Goal: Transaction & Acquisition: Purchase product/service

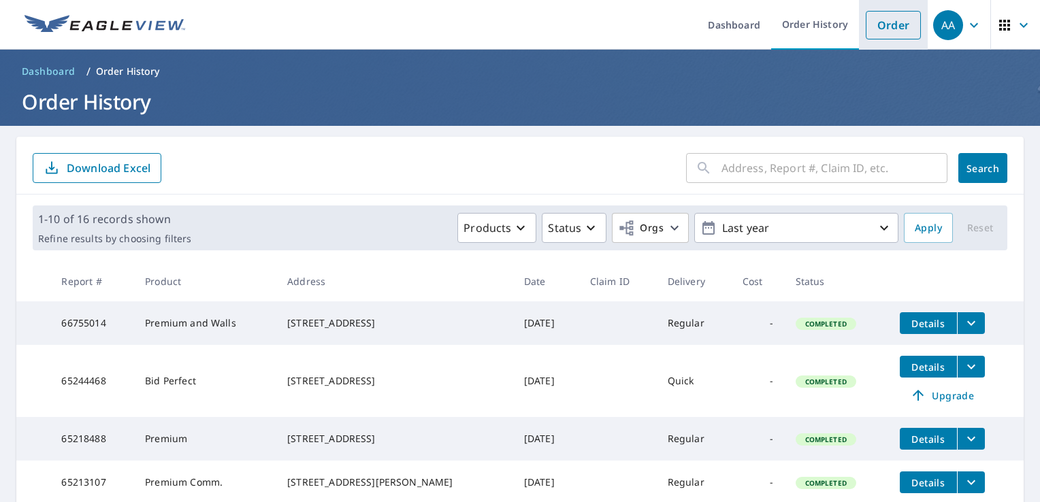
click at [876, 29] on link "Order" at bounding box center [893, 25] width 55 height 29
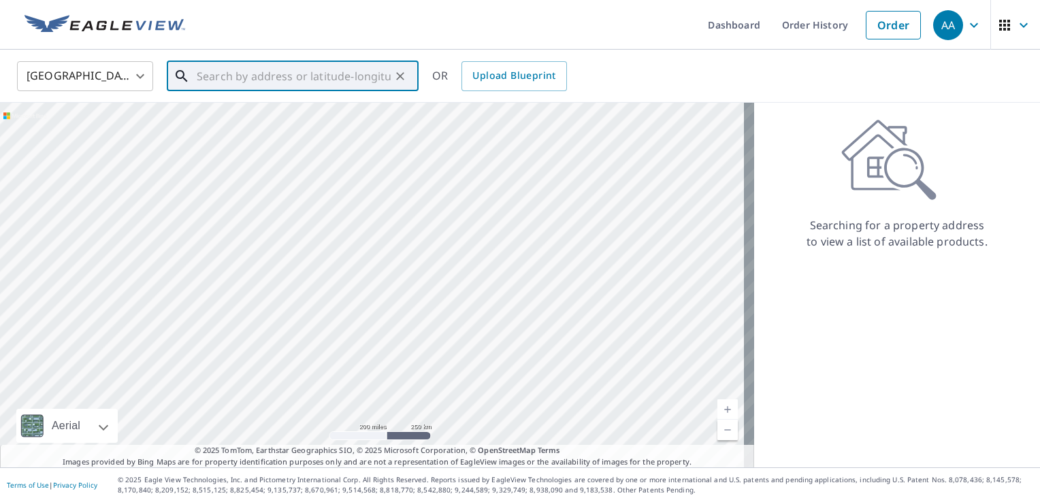
click at [365, 75] on input "text" at bounding box center [294, 76] width 194 height 38
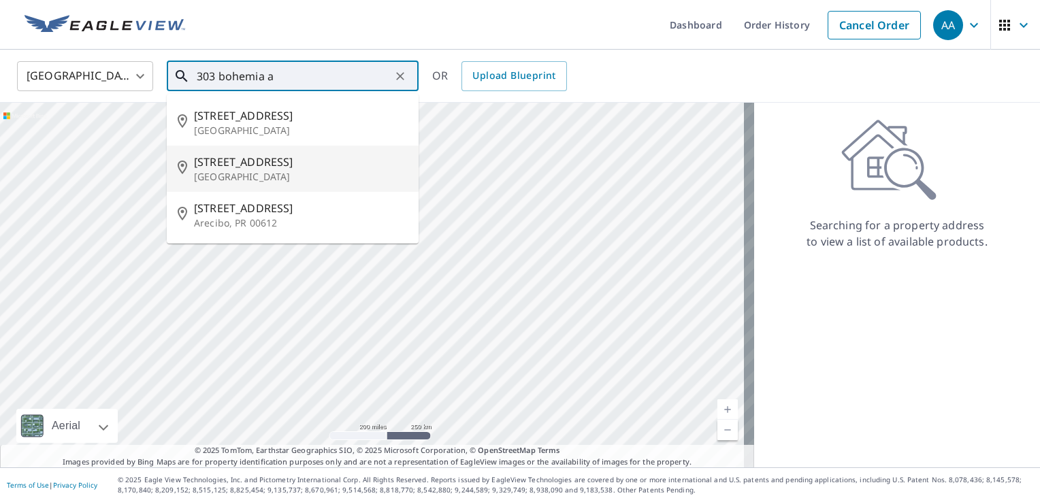
click at [256, 165] on span "[STREET_ADDRESS]" at bounding box center [301, 162] width 214 height 16
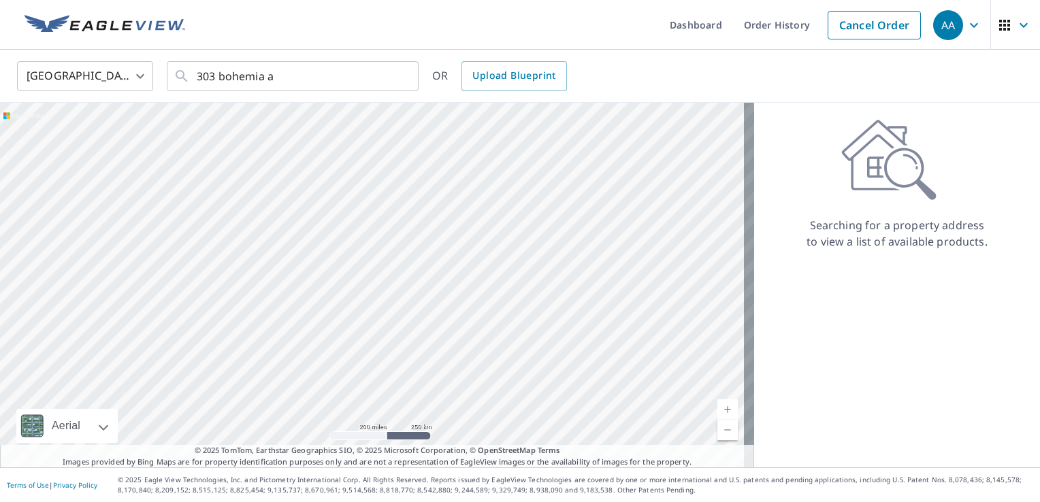
type input "[STREET_ADDRESS]"
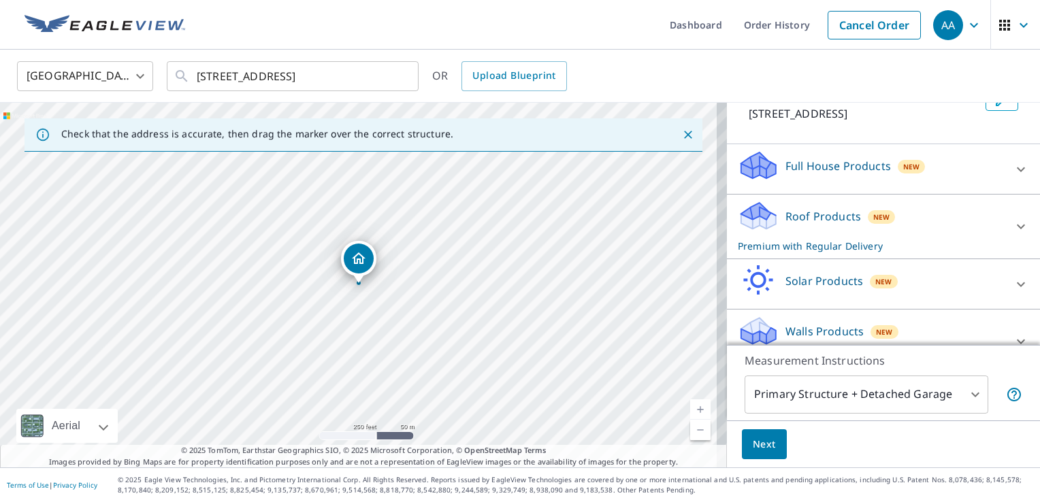
scroll to position [125, 0]
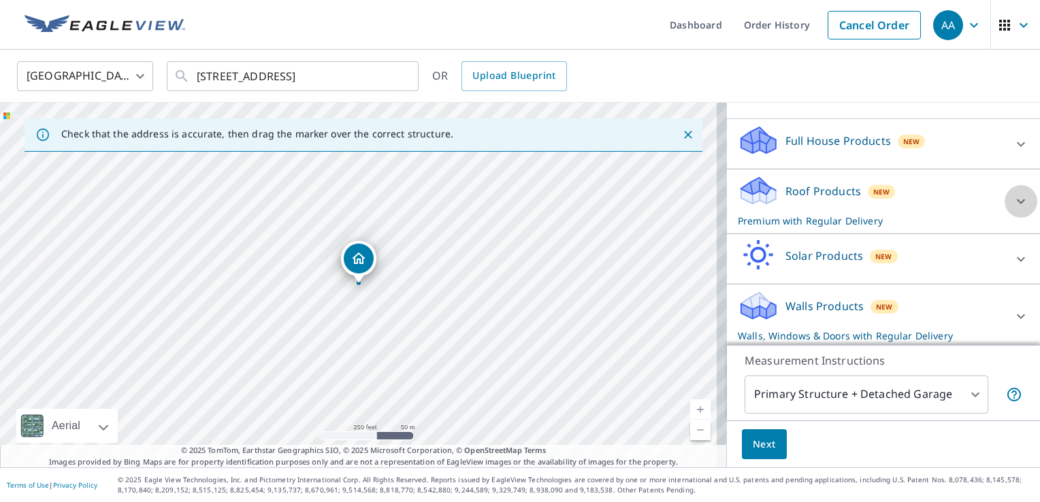
click at [1017, 204] on icon at bounding box center [1021, 201] width 8 height 5
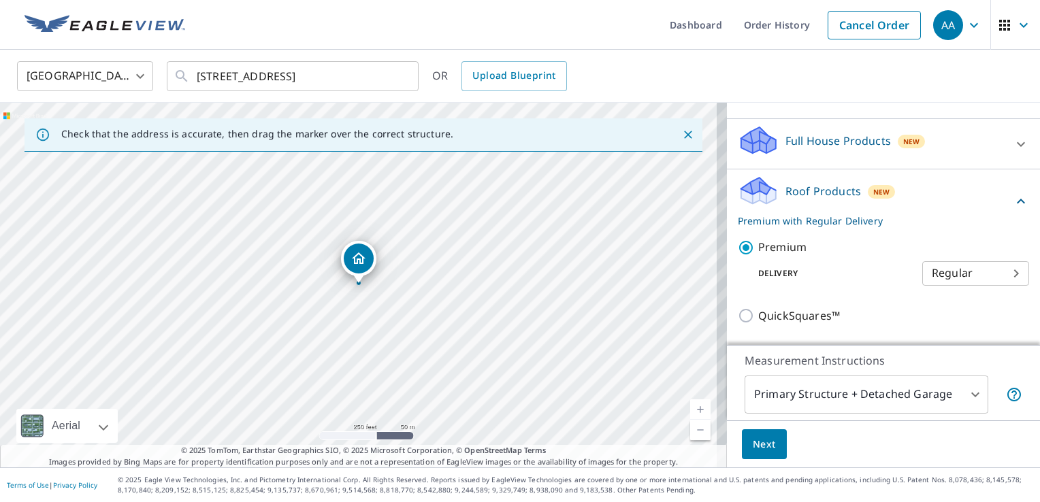
scroll to position [240, 0]
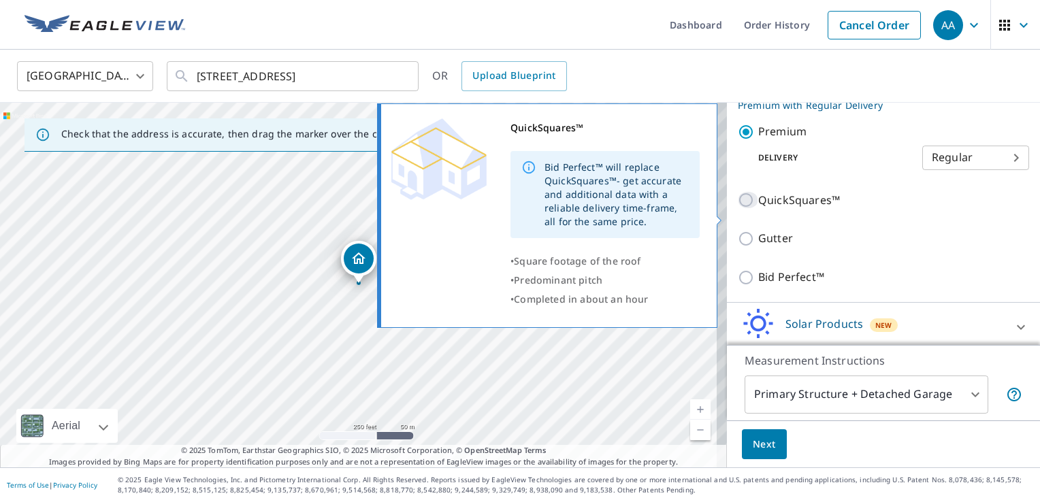
click at [738, 208] on input "QuickSquares™" at bounding box center [748, 200] width 20 height 16
checkbox input "true"
checkbox input "false"
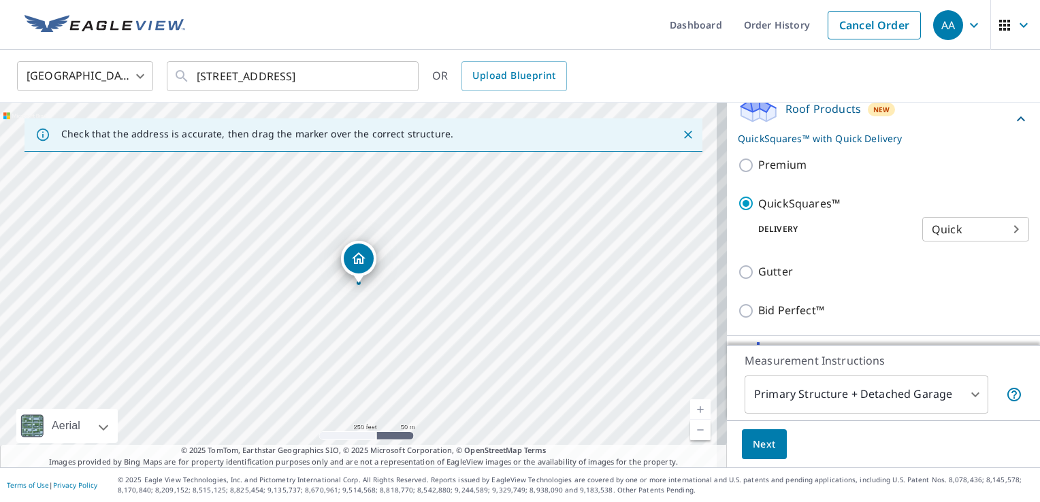
scroll to position [313, 0]
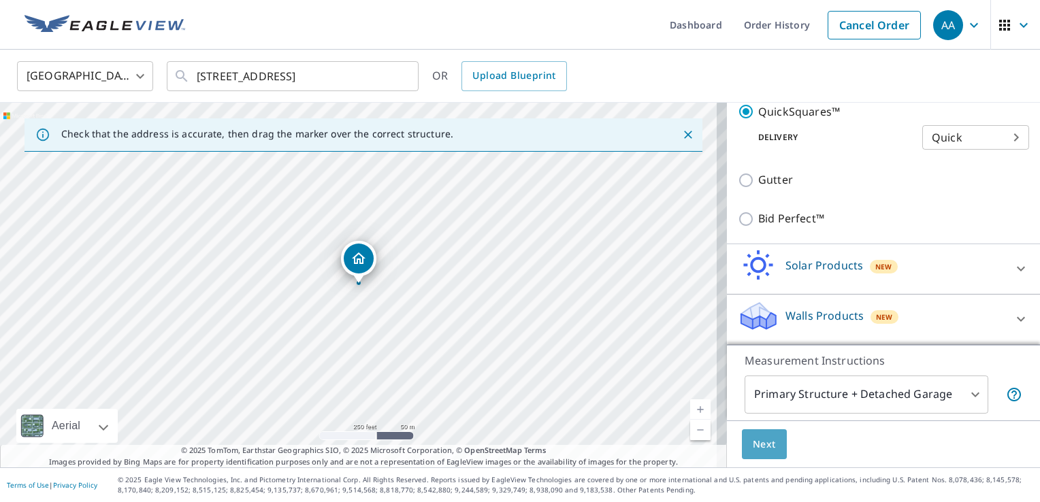
click at [753, 440] on span "Next" at bounding box center [764, 444] width 23 height 17
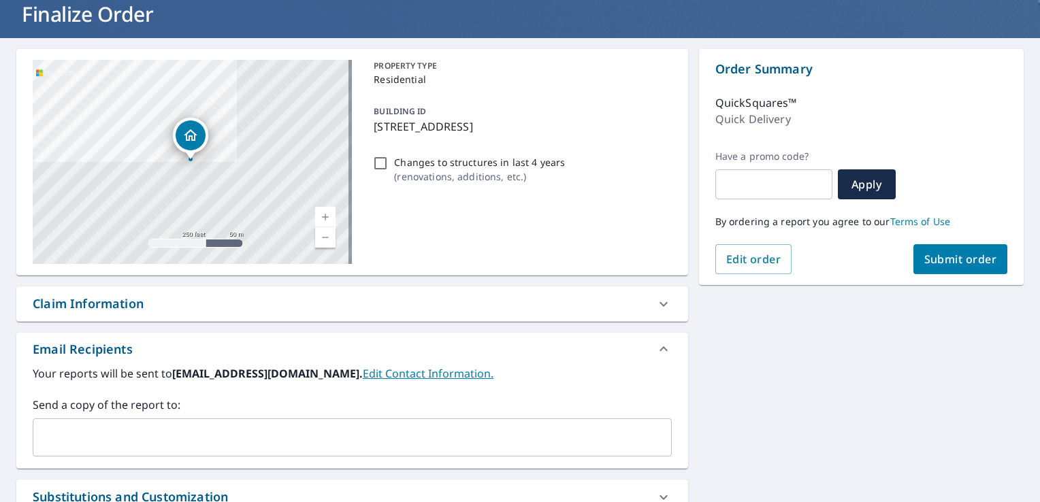
scroll to position [172, 0]
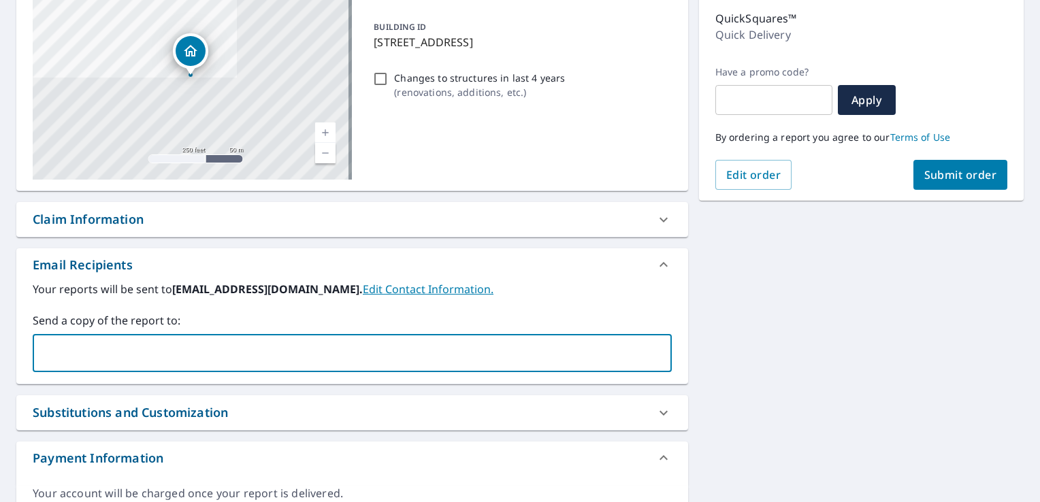
click at [372, 349] on input "text" at bounding box center [342, 353] width 606 height 26
type input "[PERSON_NAME][EMAIL_ADDRESS][DOMAIN_NAME]"
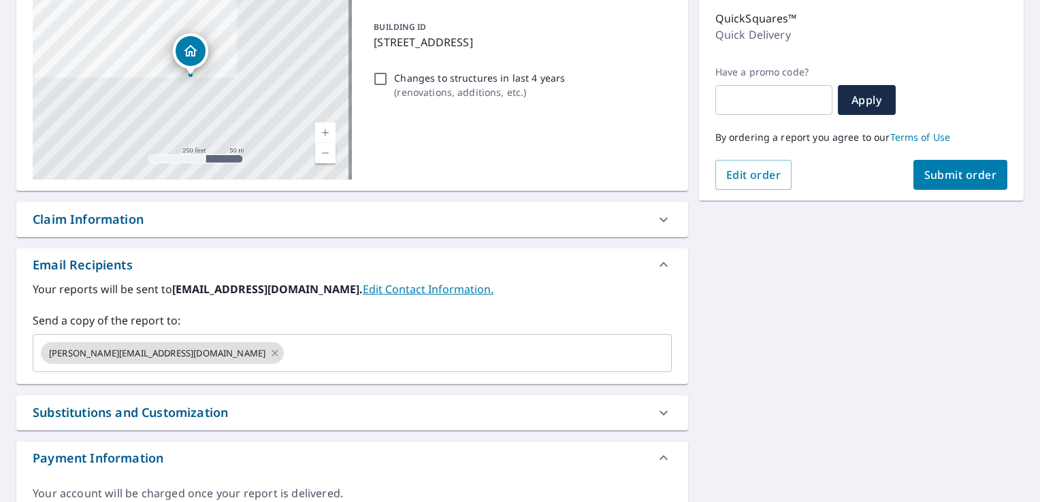
click at [878, 336] on div "[STREET_ADDRESS] Aerial Road A standard road map Aerial A detailed look from ab…" at bounding box center [520, 247] width 1040 height 586
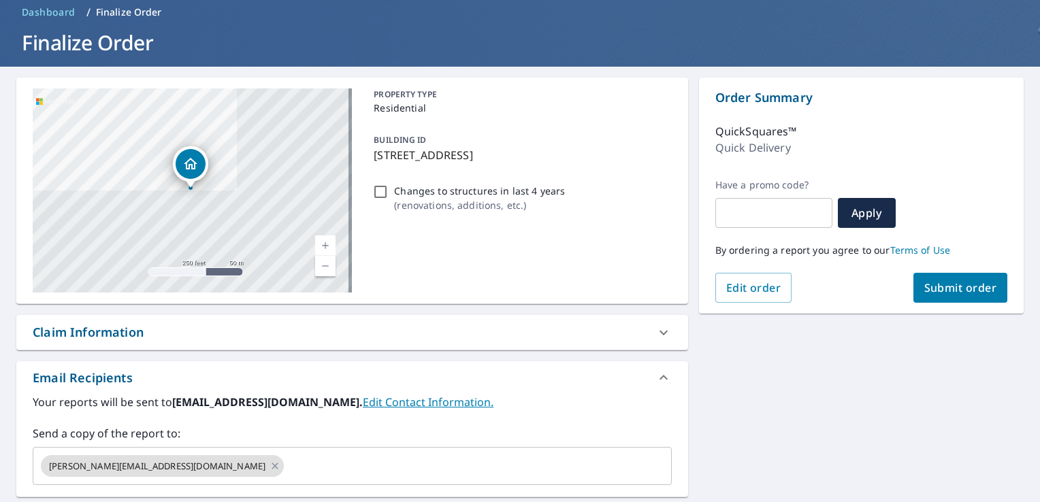
scroll to position [62, 0]
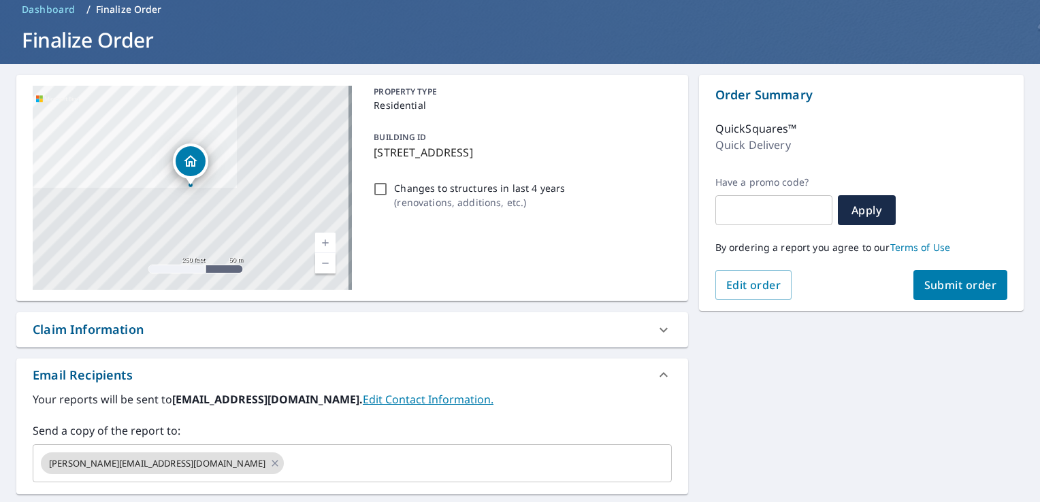
click at [939, 287] on span "Submit order" at bounding box center [960, 285] width 73 height 15
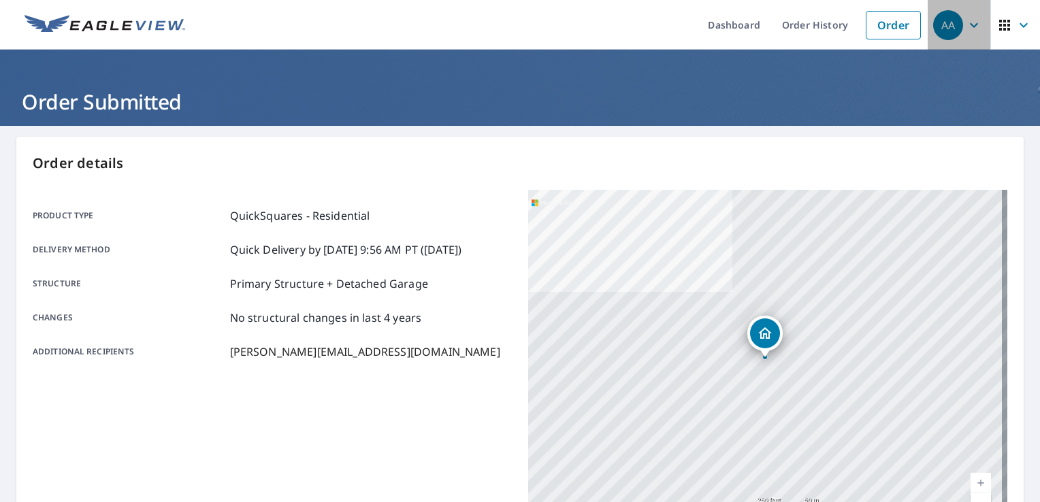
click at [971, 26] on icon "button" at bounding box center [974, 25] width 16 height 16
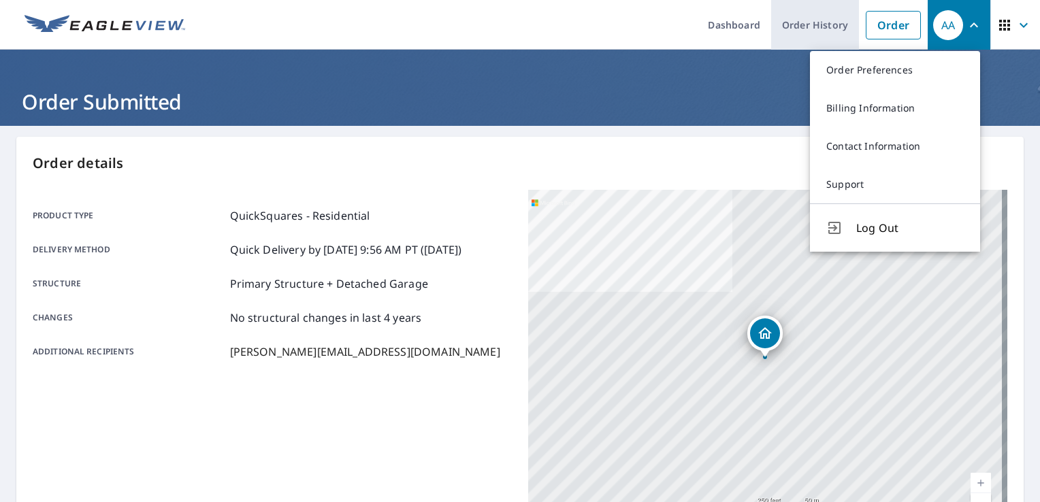
click at [811, 29] on link "Order History" at bounding box center [815, 25] width 88 height 50
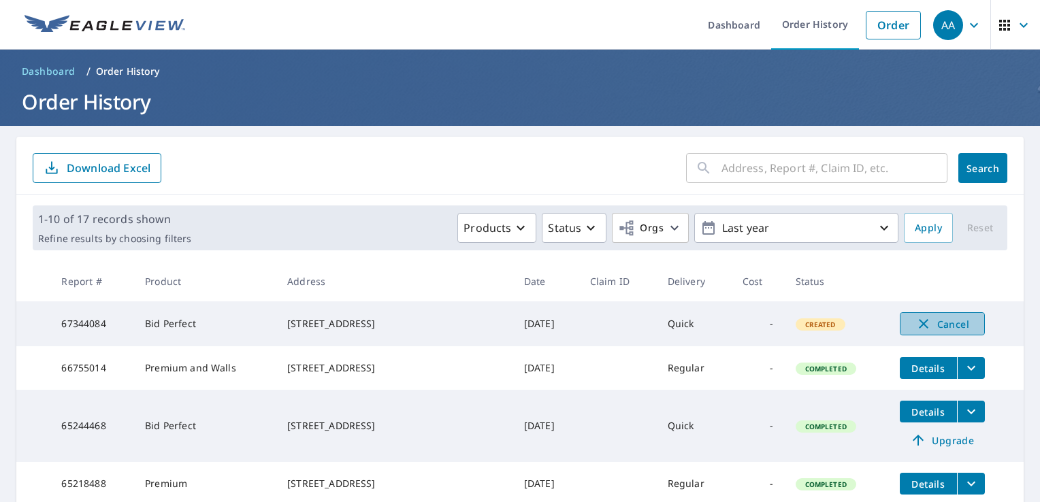
click at [933, 328] on span "Cancel" at bounding box center [942, 324] width 56 height 16
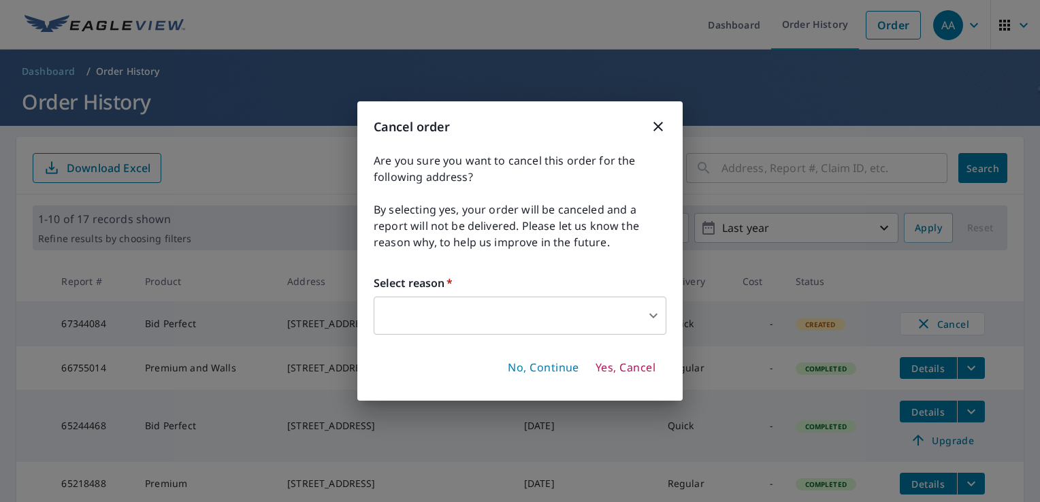
click at [648, 323] on body "AA AA Dashboard Order History Order AA Dashboard / Order History Order History …" at bounding box center [520, 251] width 1040 height 502
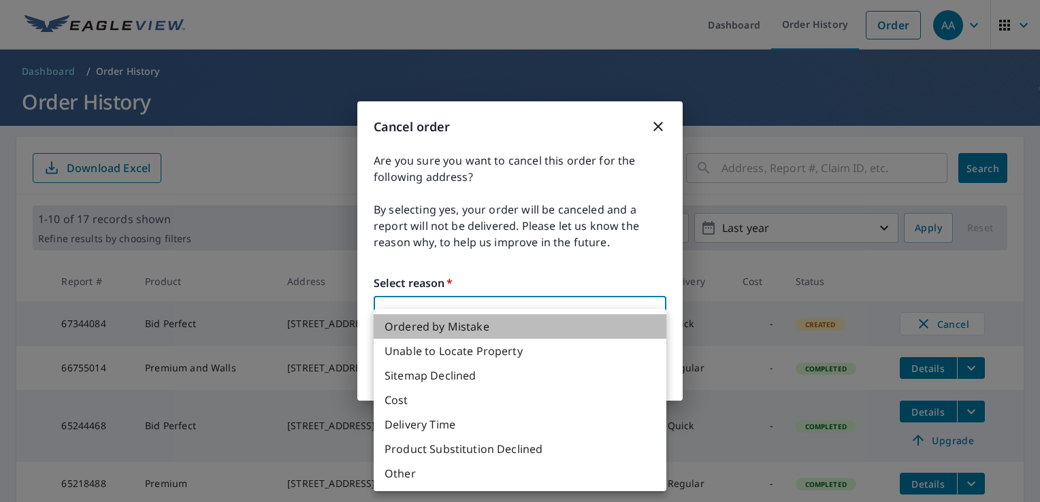
click at [442, 325] on li "Ordered by Mistake" at bounding box center [520, 326] width 293 height 24
type input "30"
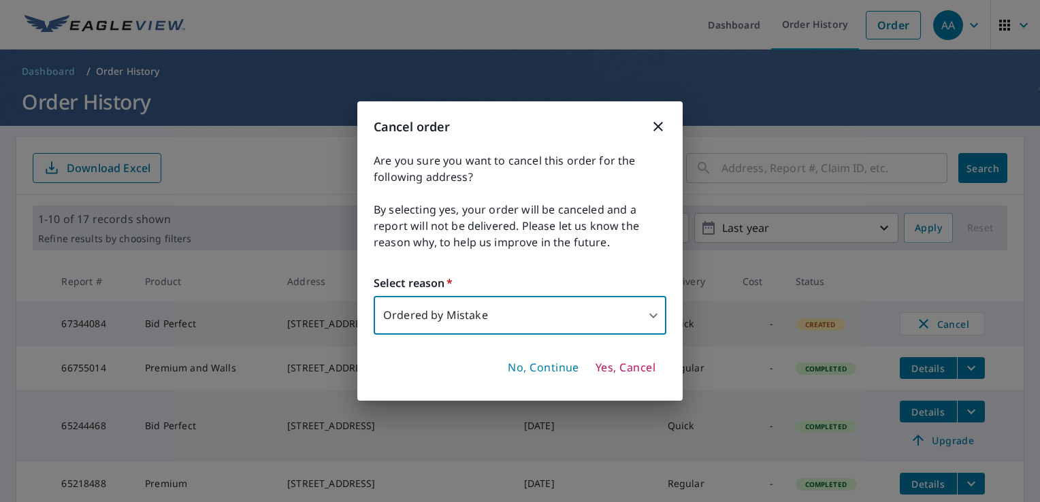
click at [623, 373] on span "Yes, Cancel" at bounding box center [625, 368] width 60 height 15
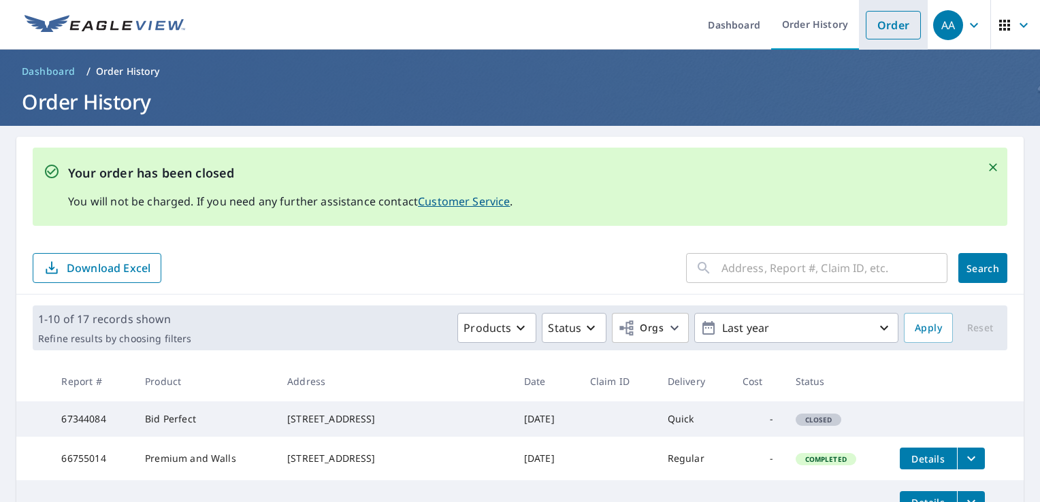
click at [883, 23] on link "Order" at bounding box center [893, 25] width 55 height 29
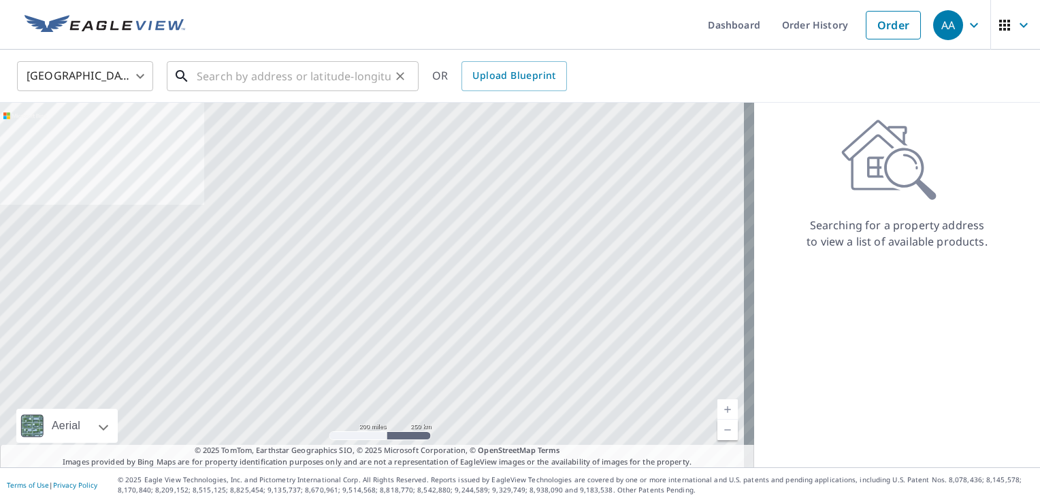
click at [291, 75] on input "text" at bounding box center [294, 76] width 194 height 38
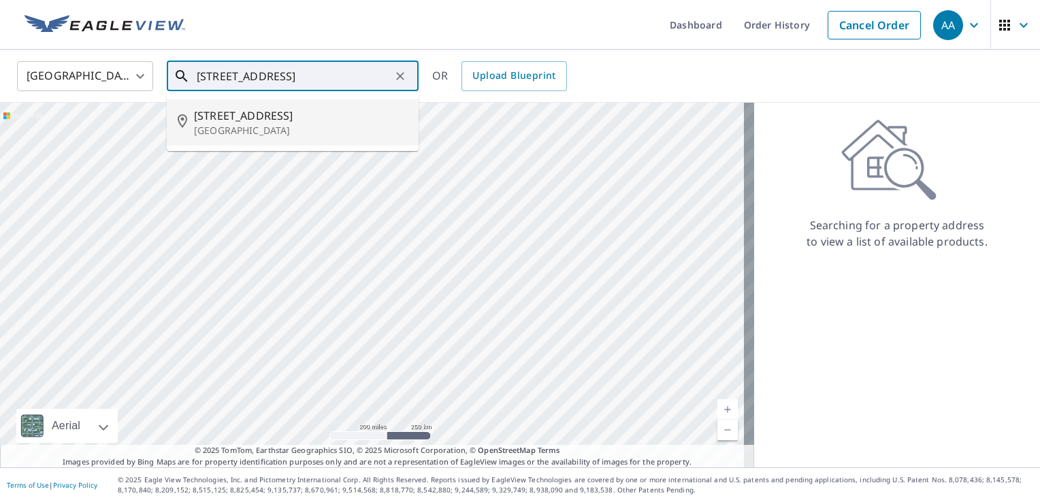
click at [256, 119] on span "[STREET_ADDRESS]" at bounding box center [301, 116] width 214 height 16
type input "[STREET_ADDRESS]"
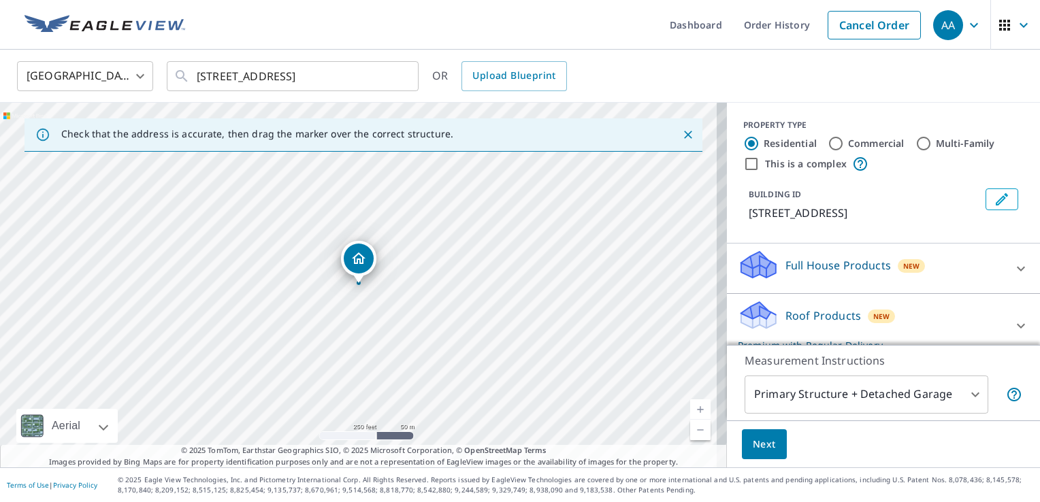
click at [693, 404] on link "Current Level 17, Zoom In" at bounding box center [700, 409] width 20 height 20
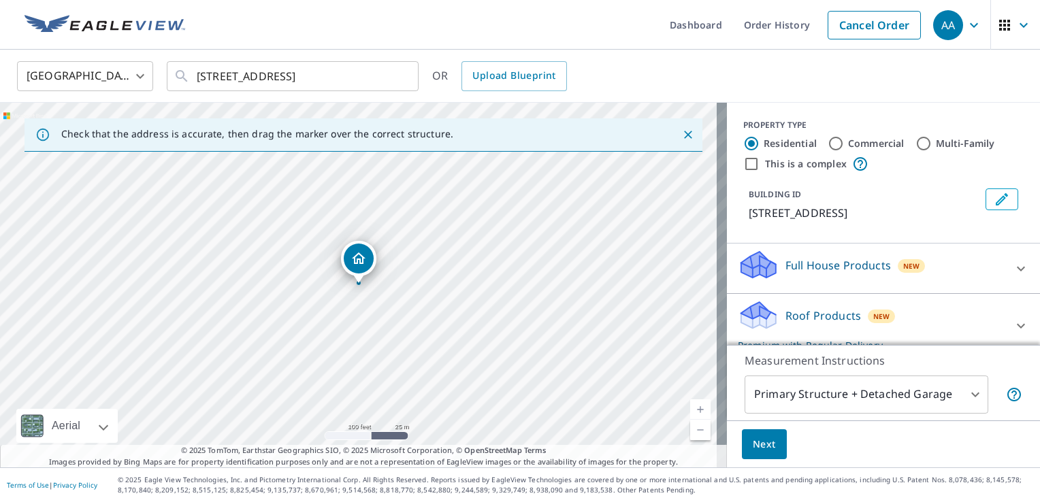
click at [691, 407] on link "Current Level 18, Zoom In" at bounding box center [700, 409] width 20 height 20
click at [691, 407] on link "Current Level 19, Zoom In" at bounding box center [700, 409] width 20 height 20
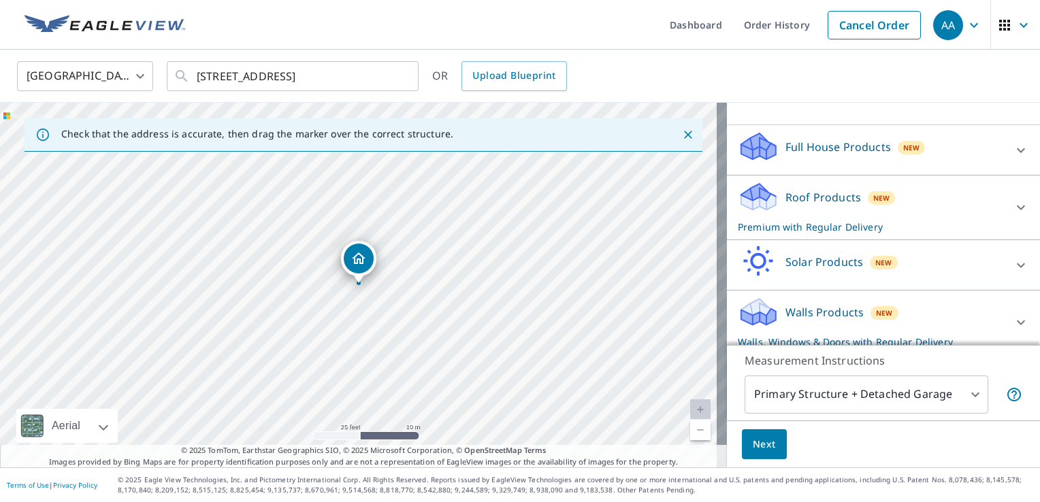
scroll to position [144, 0]
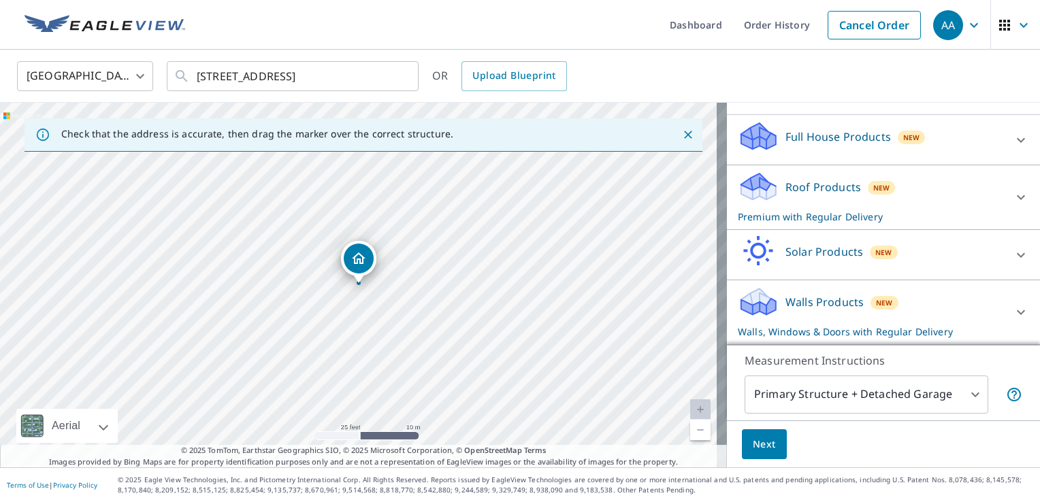
click at [1013, 195] on icon at bounding box center [1021, 197] width 16 height 16
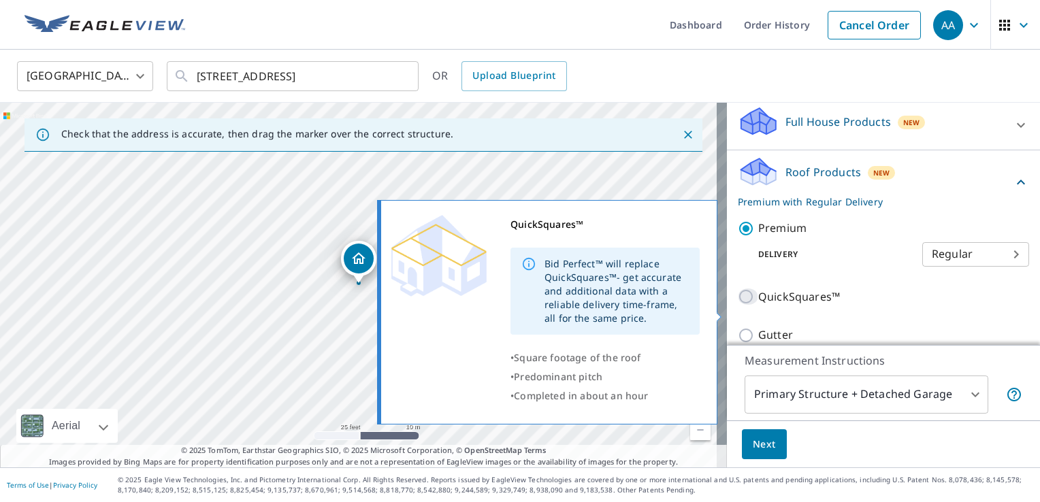
click at [738, 305] on input "QuickSquares™" at bounding box center [748, 297] width 20 height 16
checkbox input "true"
checkbox input "false"
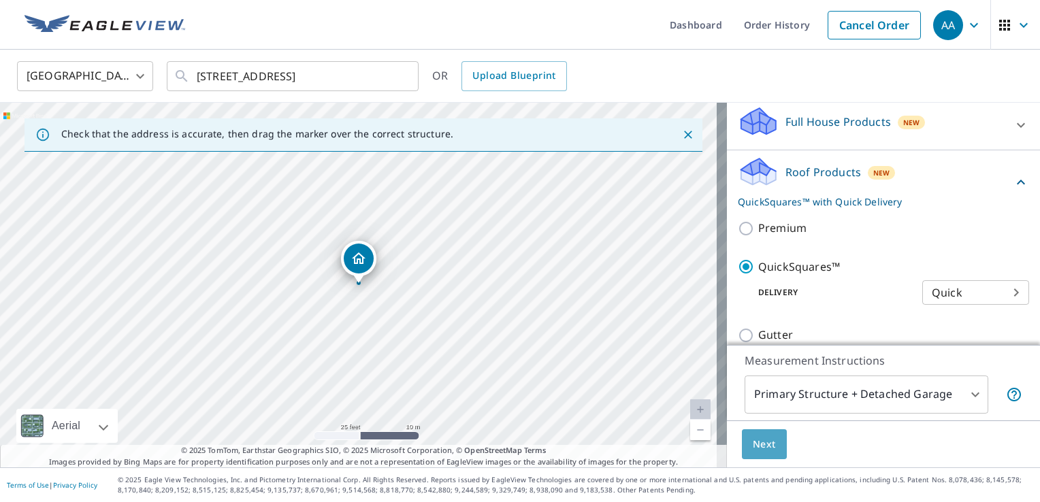
click at [755, 444] on span "Next" at bounding box center [764, 444] width 23 height 17
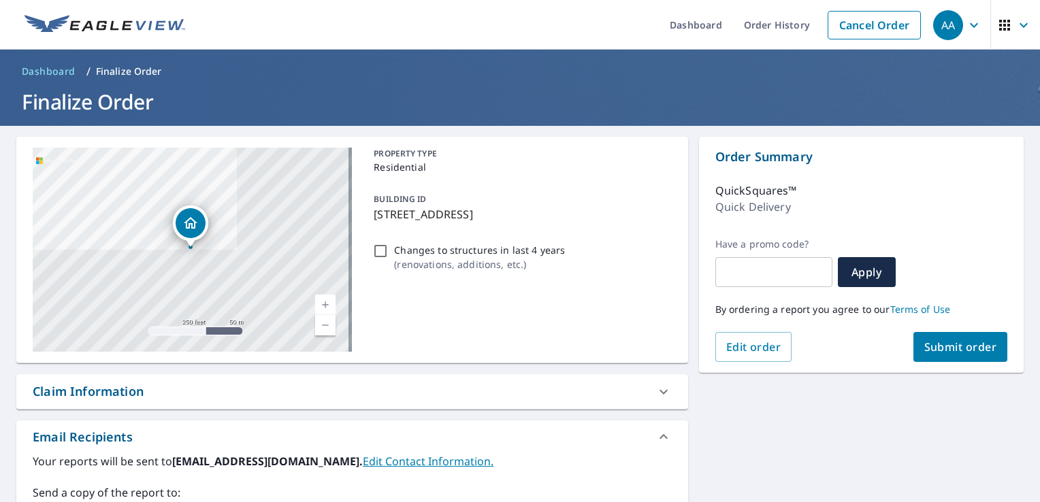
scroll to position [109, 0]
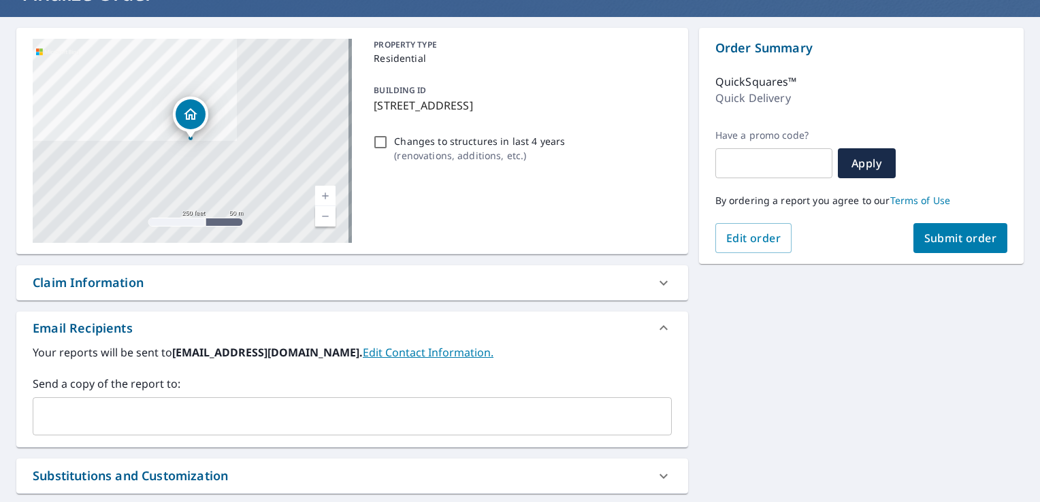
click at [513, 425] on input "text" at bounding box center [342, 417] width 606 height 26
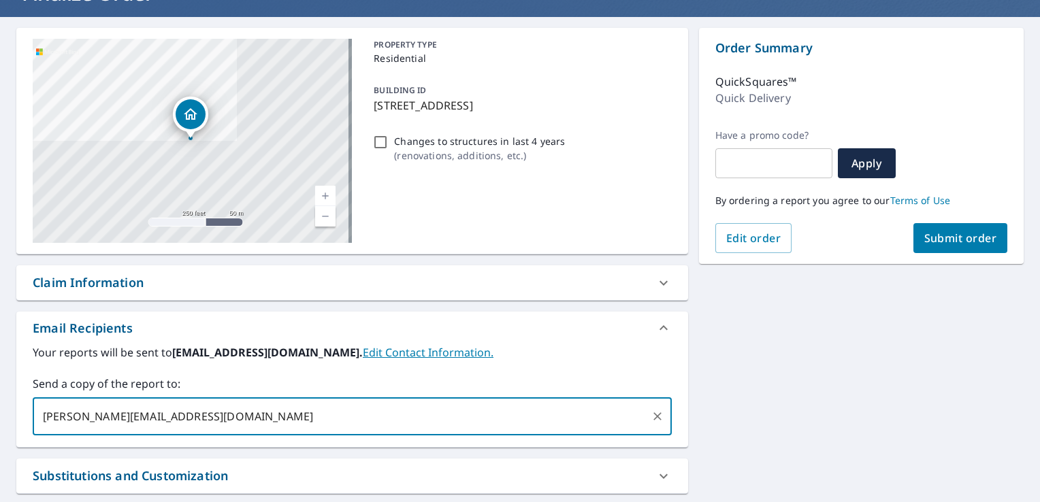
type input "[PERSON_NAME][EMAIL_ADDRESS][DOMAIN_NAME]"
click at [785, 369] on div "[STREET_ADDRESS] Aerial Road A standard road map Aerial A detailed look from ab…" at bounding box center [520, 310] width 1040 height 586
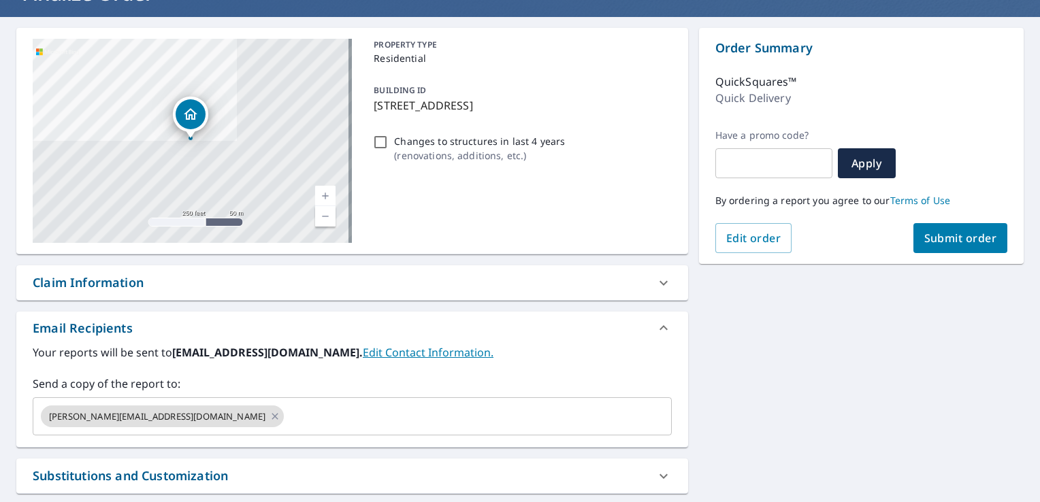
click at [927, 230] on button "Submit order" at bounding box center [960, 238] width 95 height 30
